Goal: Find specific page/section: Find specific page/section

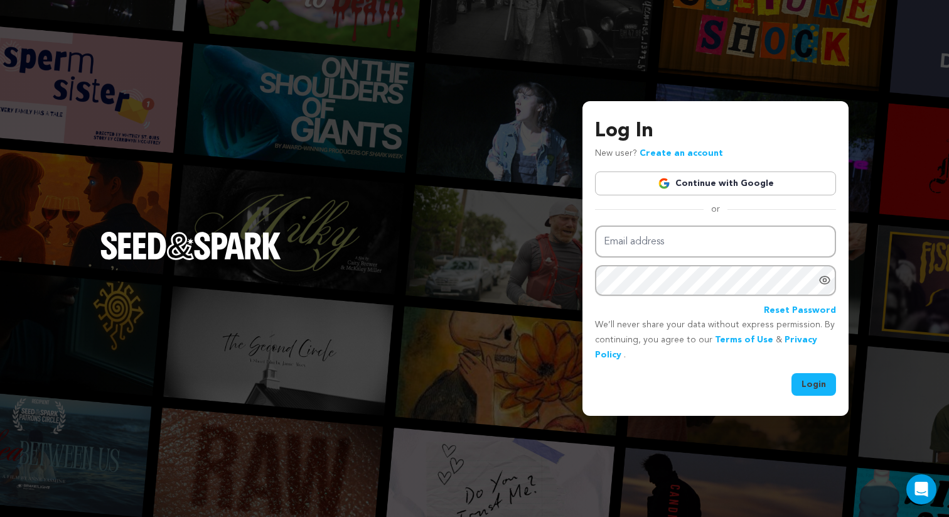
click at [774, 188] on link "Continue with Google" at bounding box center [715, 183] width 241 height 24
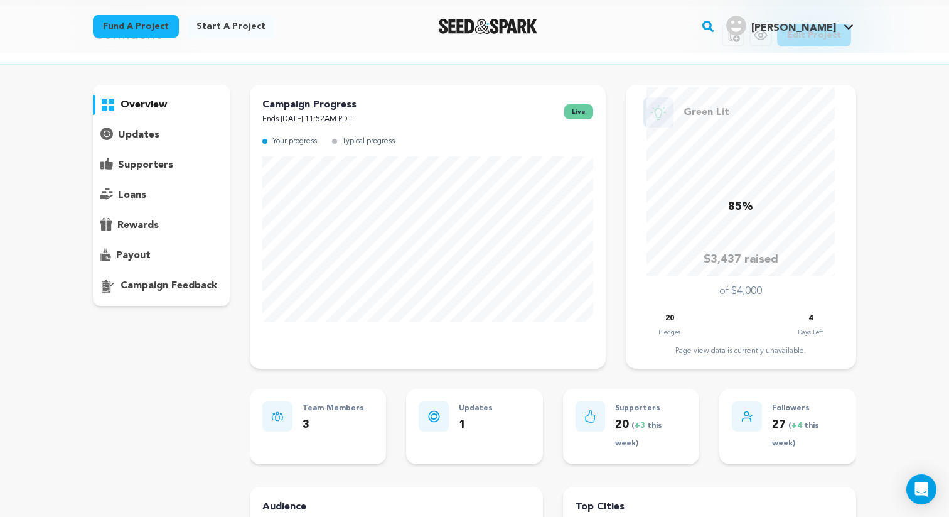
scroll to position [37, 0]
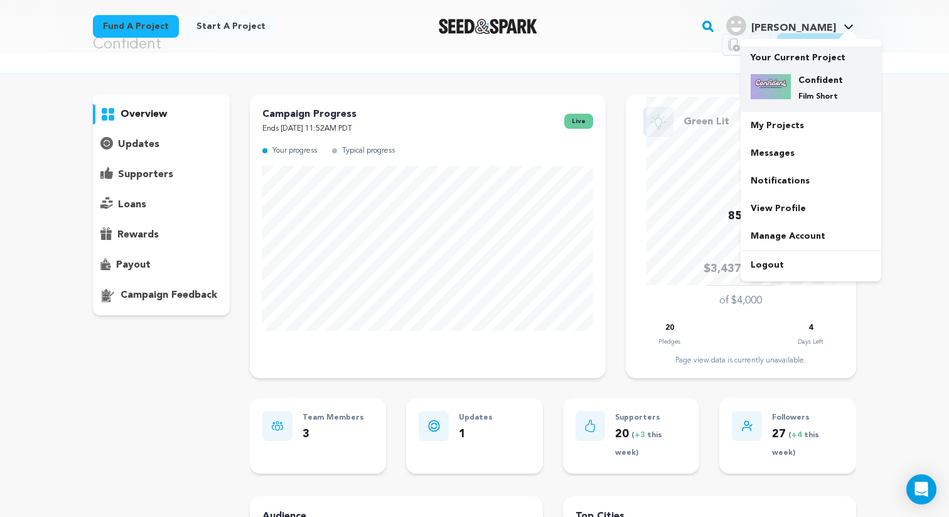
click at [810, 83] on h4 "Confident" at bounding box center [820, 80] width 45 height 13
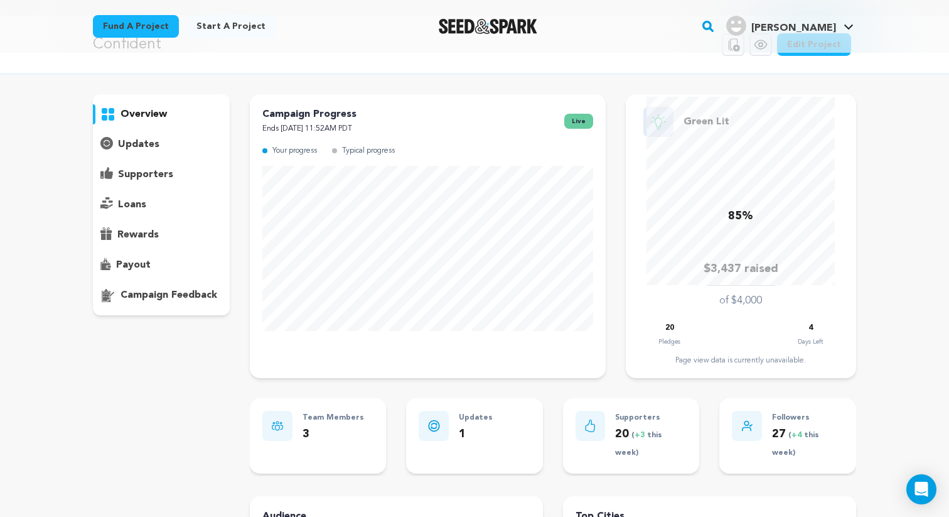
scroll to position [0, 0]
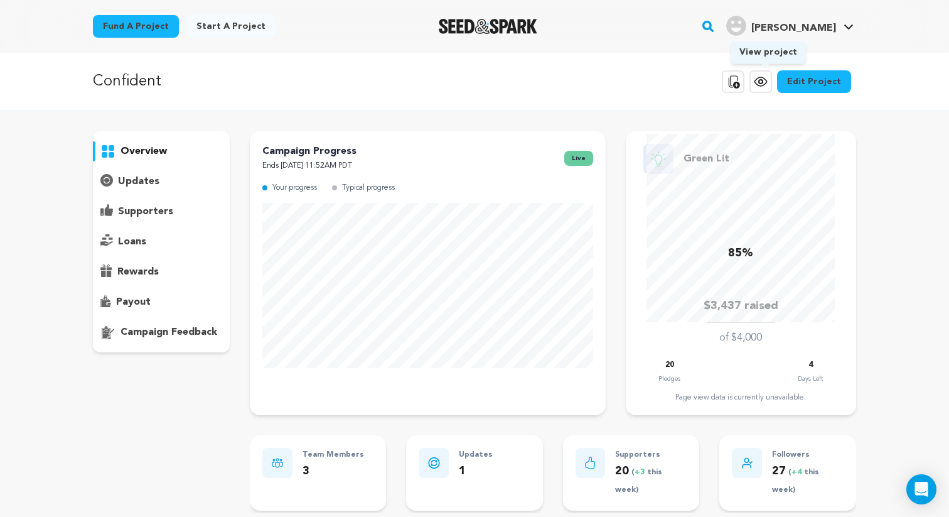
click at [765, 81] on icon at bounding box center [760, 81] width 15 height 15
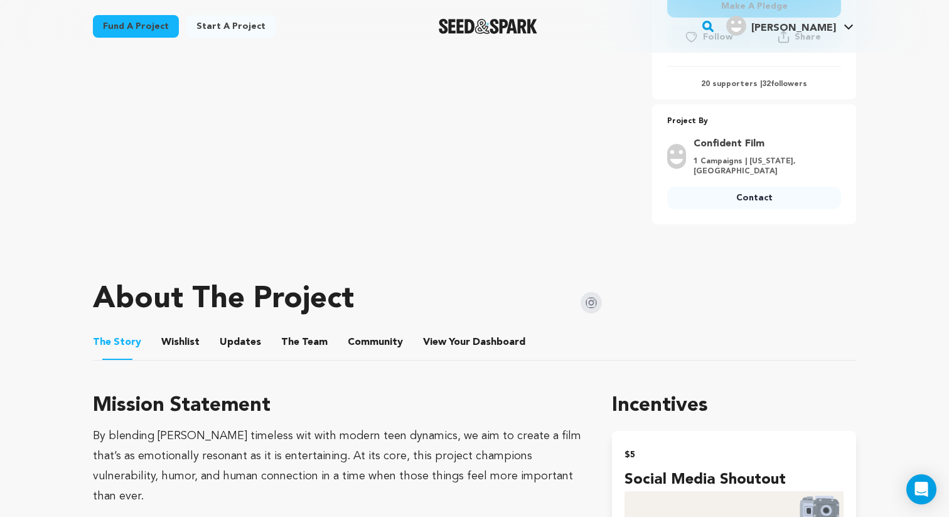
scroll to position [407, 0]
